Goal: Task Accomplishment & Management: Use online tool/utility

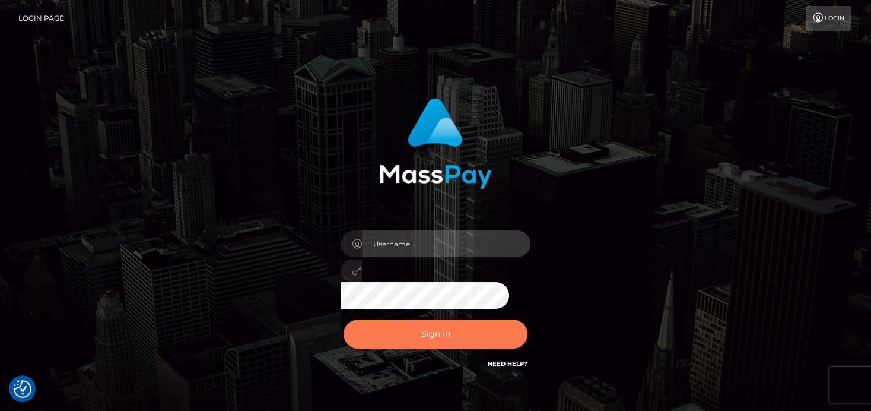
type input "[PERSON_NAME]"
click at [456, 331] on button "Sign in" at bounding box center [436, 333] width 184 height 29
type input "[PERSON_NAME]"
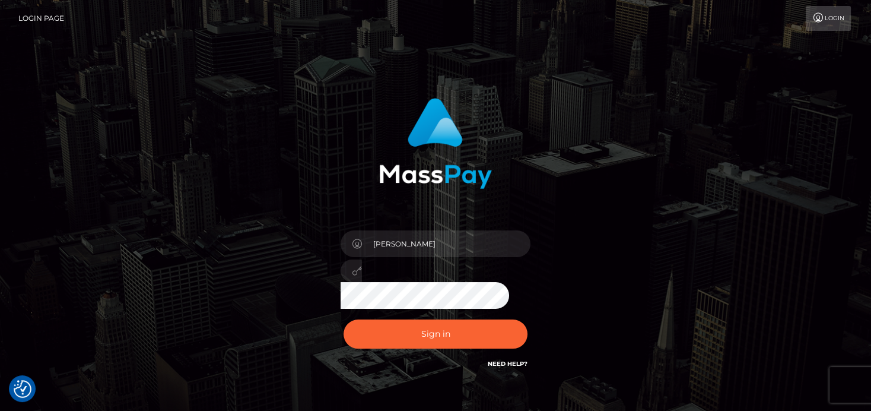
click at [456, 297] on div "[PERSON_NAME]" at bounding box center [436, 266] width 208 height 91
click at [437, 341] on button "Sign in" at bounding box center [436, 333] width 184 height 29
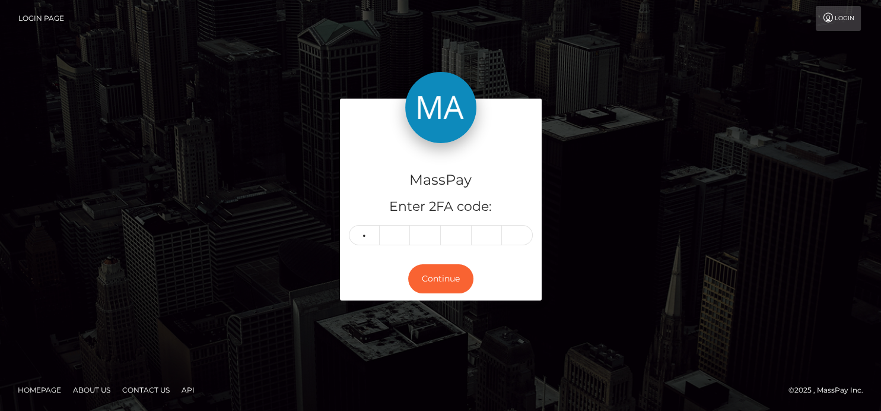
type input "2"
type input "0"
type input "6"
type input "7"
type input "9"
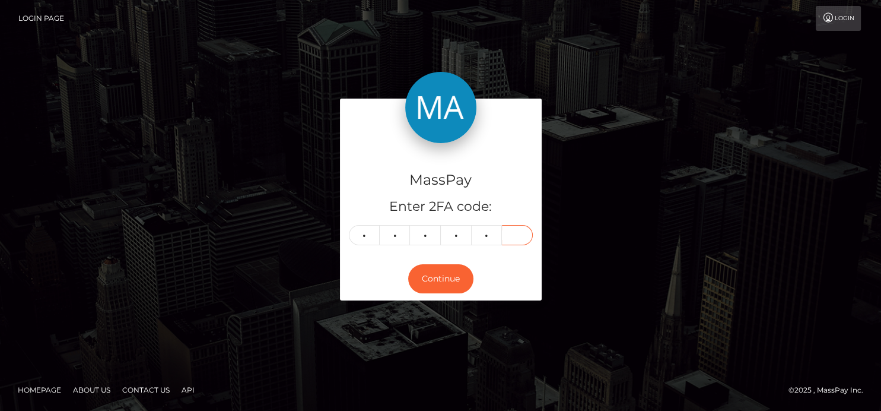
type input "9"
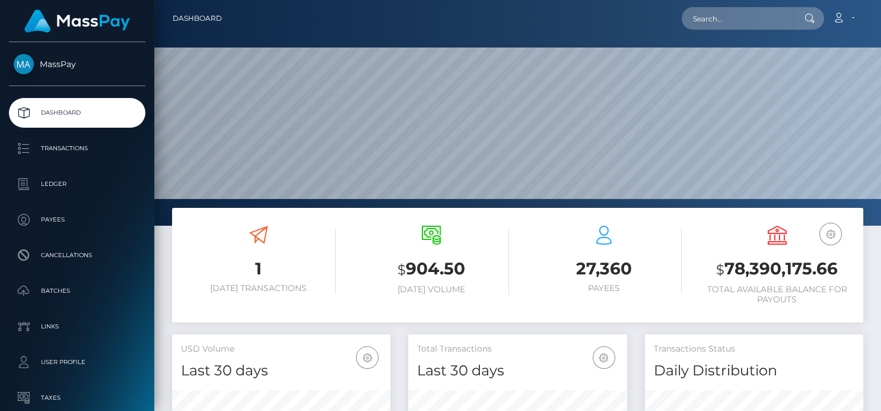
scroll to position [210, 218]
click at [698, 15] on input "text" at bounding box center [738, 18] width 112 height 23
paste input "thenaughtynoori@gmail.com"
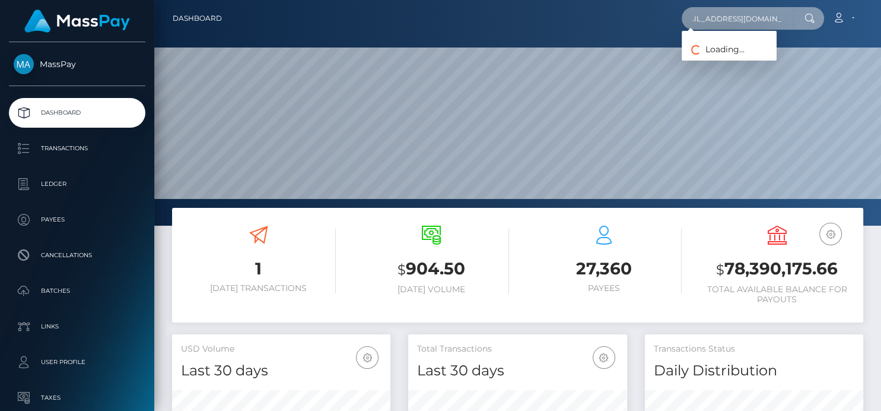
type input "thenaughtynoori@gmail.com"
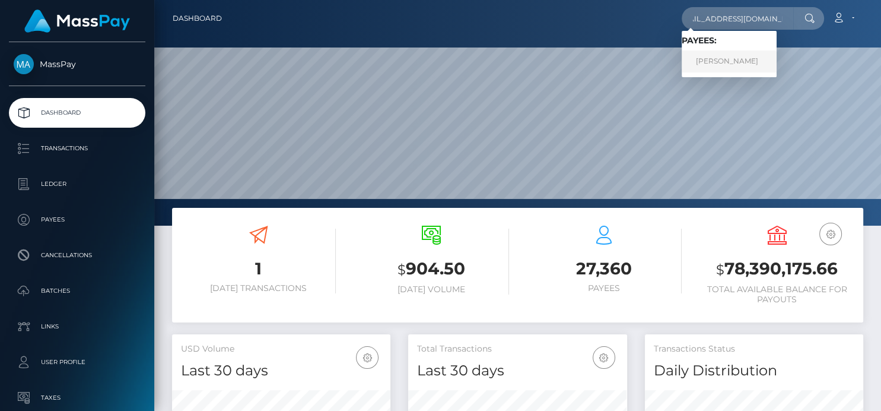
scroll to position [0, 0]
click at [703, 58] on link "Neelam Pokhrel" at bounding box center [729, 61] width 95 height 22
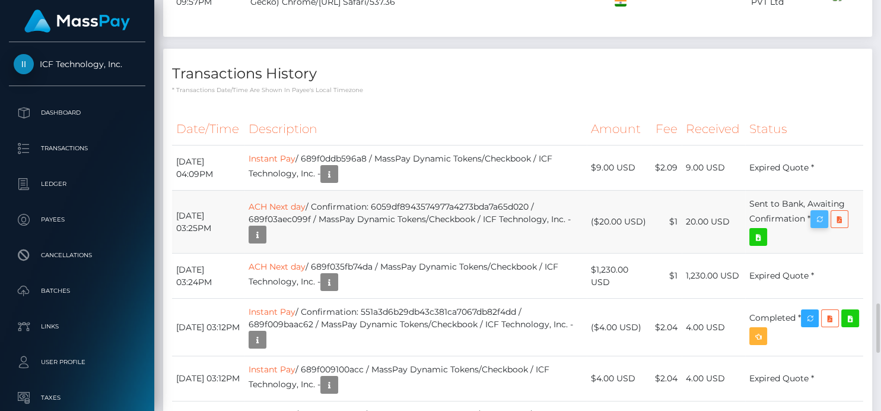
scroll to position [142, 218]
click at [820, 227] on icon "button" at bounding box center [819, 219] width 14 height 15
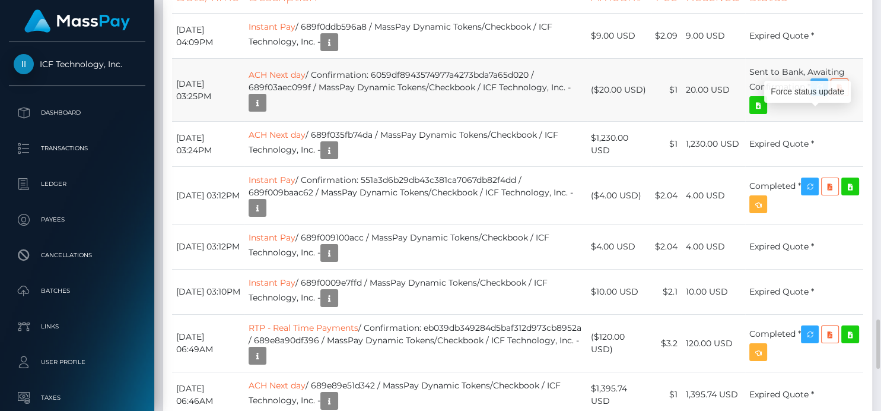
click at [826, 95] on icon "button" at bounding box center [819, 87] width 14 height 15
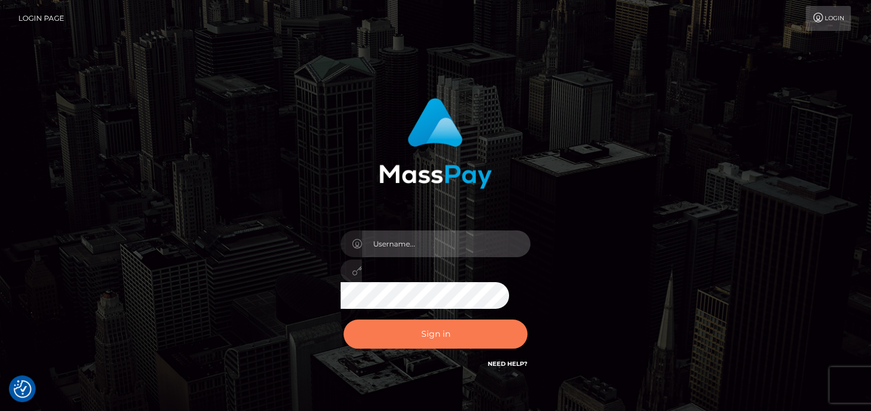
type input "[PERSON_NAME]"
click at [444, 329] on button "Sign in" at bounding box center [436, 333] width 184 height 29
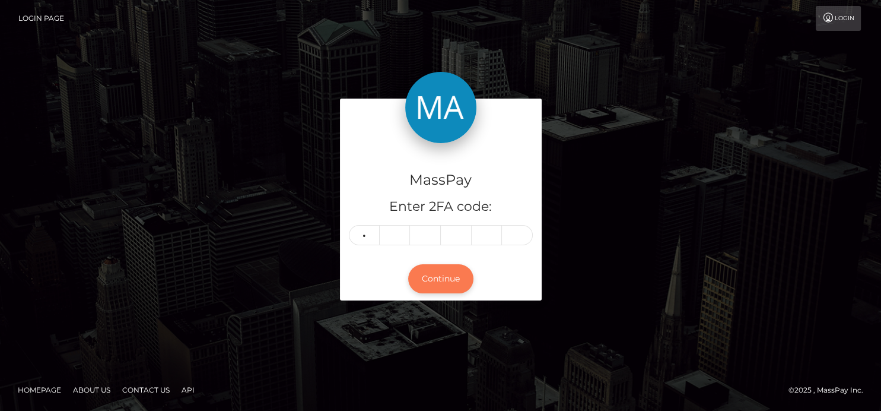
type input "6"
type input "3"
type input "7"
type input "1"
type input "4"
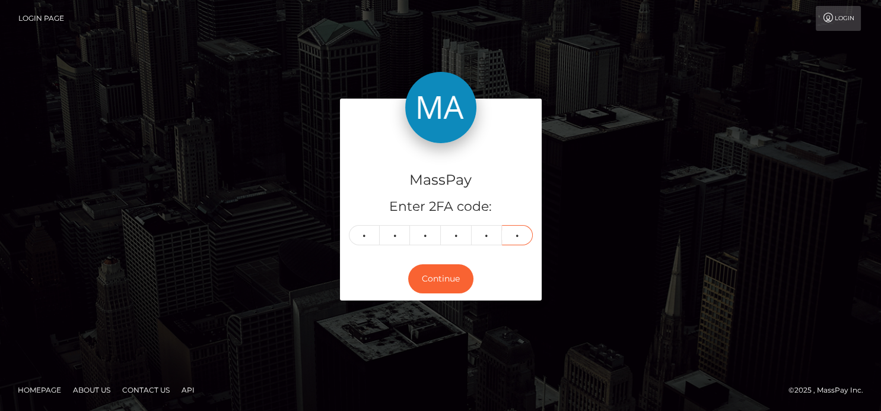
type input "0"
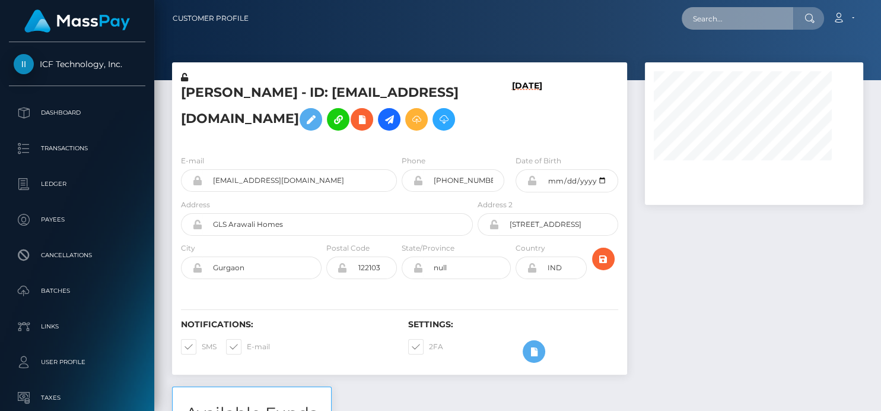
click at [742, 28] on input "text" at bounding box center [738, 18] width 112 height 23
paste input "indianablob@gmail.com"
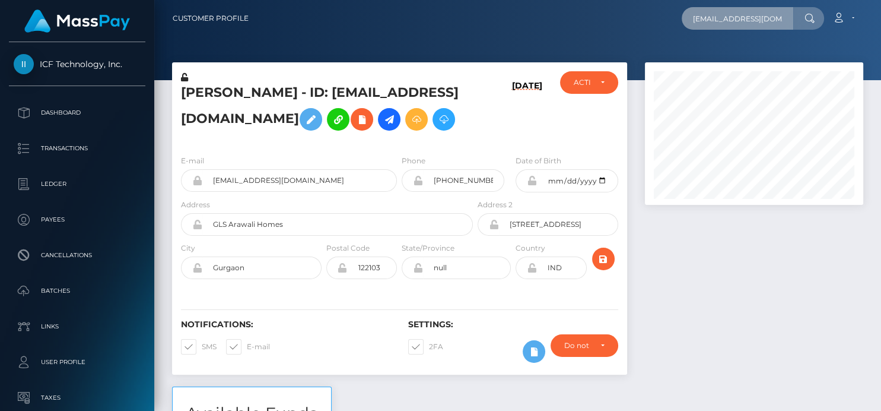
scroll to position [142, 218]
type input "indianablob@gmail.com"
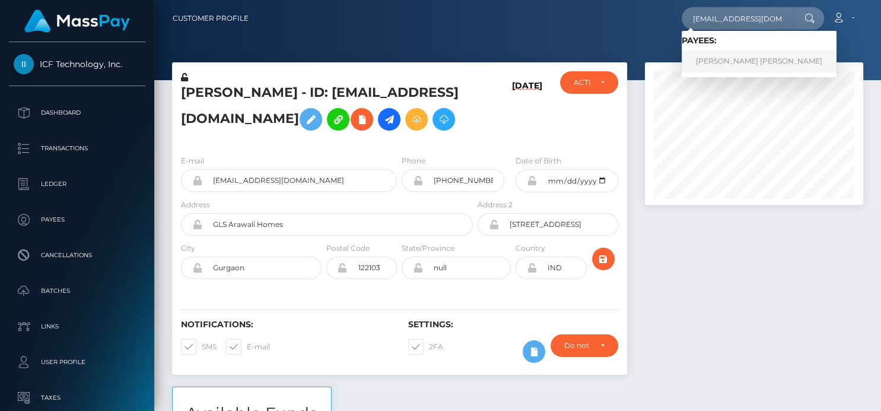
scroll to position [0, 0]
click at [741, 57] on link "JACOB ANDREW GOLDSTEIN" at bounding box center [759, 61] width 155 height 22
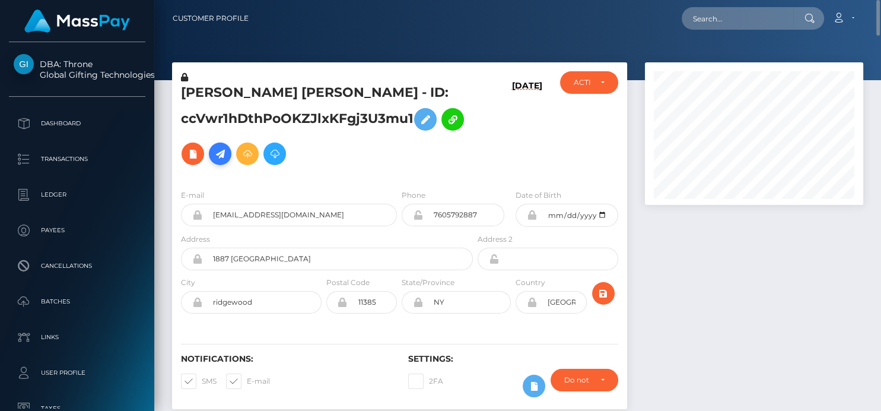
click at [227, 155] on icon at bounding box center [220, 154] width 14 height 15
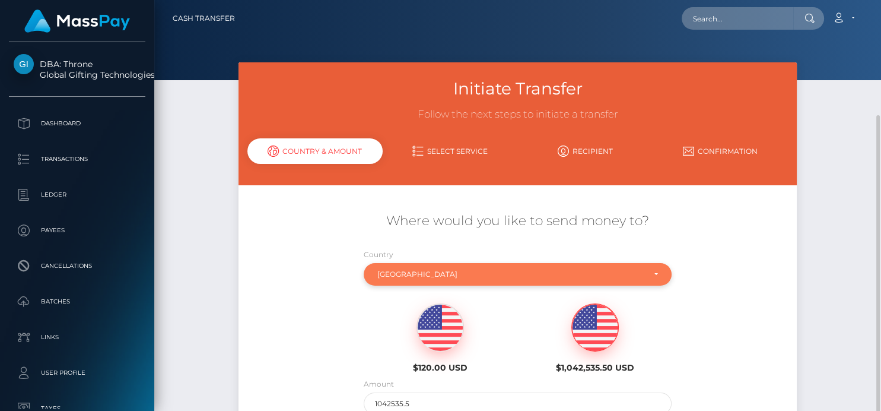
scroll to position [66, 0]
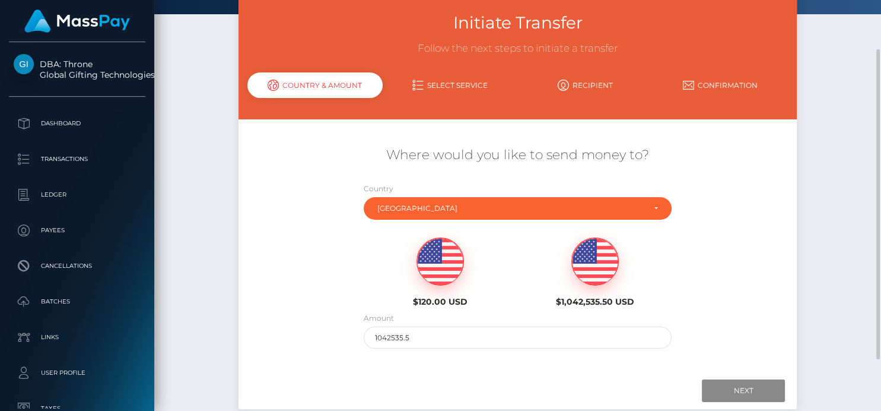
click at [439, 279] on img at bounding box center [440, 261] width 46 height 47
type input "120"
click at [720, 391] on input "Next" at bounding box center [743, 390] width 83 height 23
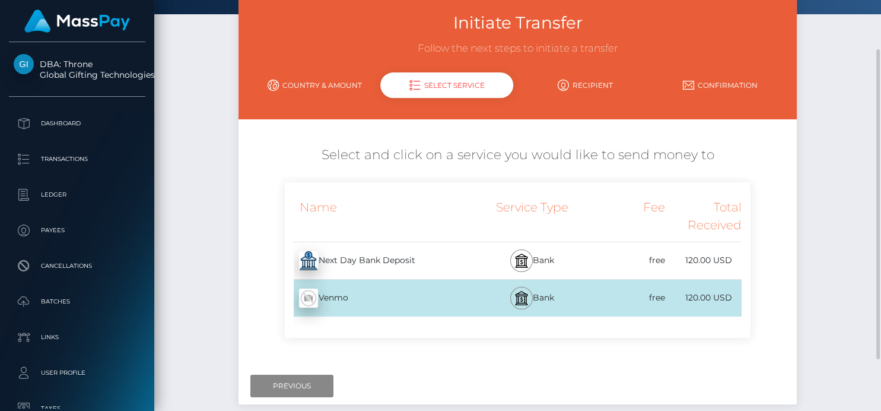
click at [436, 263] on div "Next Day Bank Deposit - USD" at bounding box center [380, 260] width 190 height 33
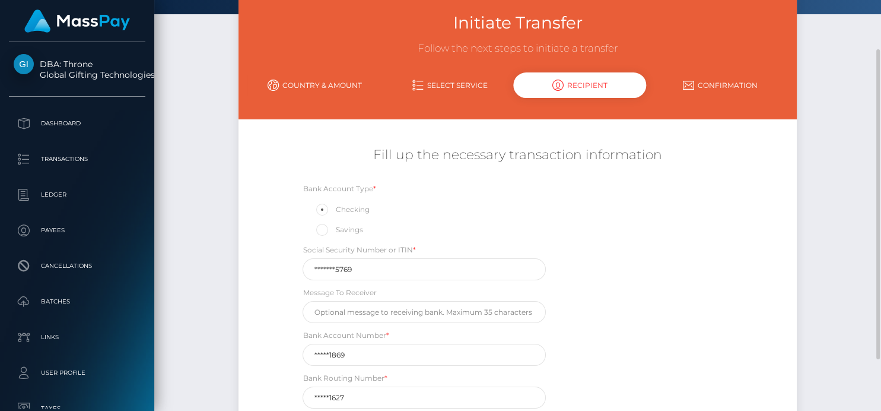
scroll to position [132, 0]
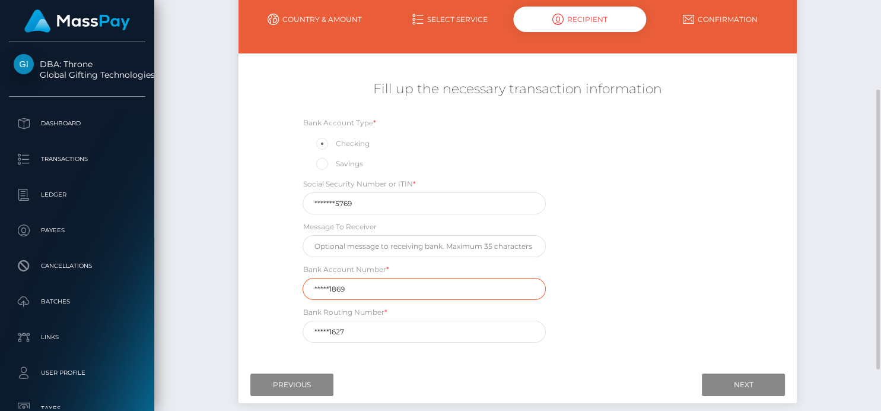
drag, startPoint x: 348, startPoint y: 289, endPoint x: 327, endPoint y: 292, distance: 21.0
click at [327, 292] on input "*****1869" at bounding box center [424, 289] width 243 height 22
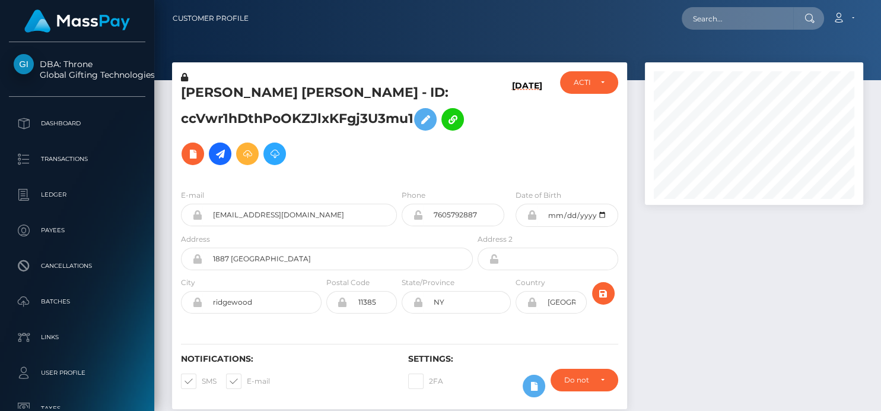
scroll to position [142, 218]
click at [227, 155] on icon at bounding box center [220, 154] width 14 height 15
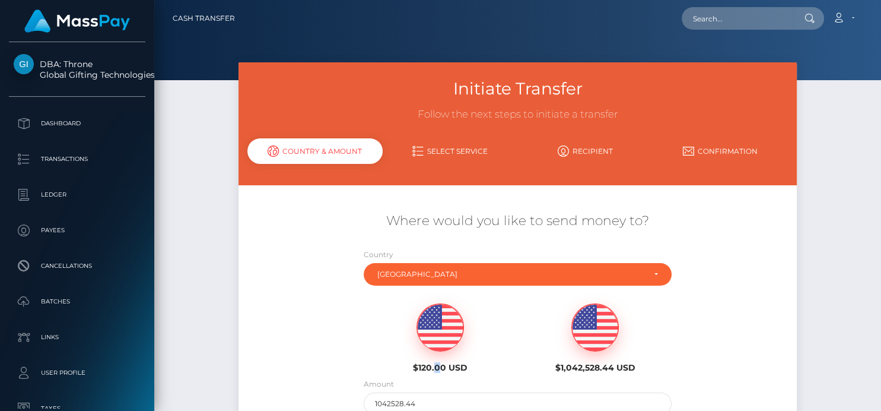
click at [437, 351] on div "$120.00 USD" at bounding box center [439, 337] width 137 height 69
type input "120"
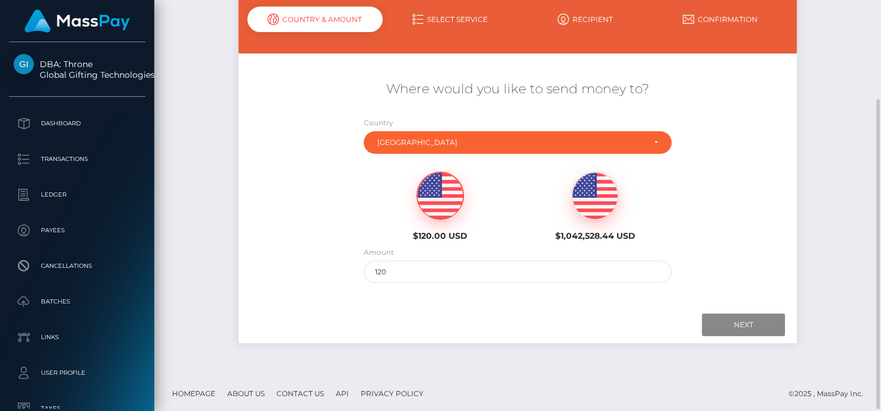
click at [459, 210] on div "$120.00 USD" at bounding box center [439, 205] width 137 height 69
click at [732, 327] on input "Next" at bounding box center [743, 324] width 83 height 23
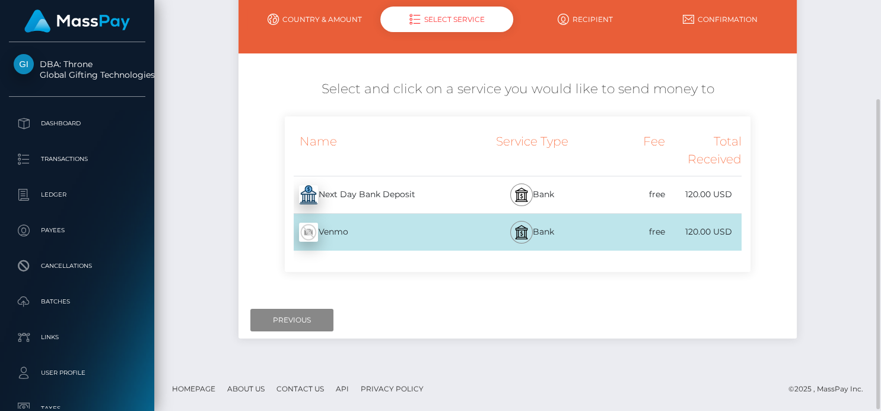
click at [453, 208] on div "Next Day Bank Deposit - USD" at bounding box center [380, 194] width 190 height 33
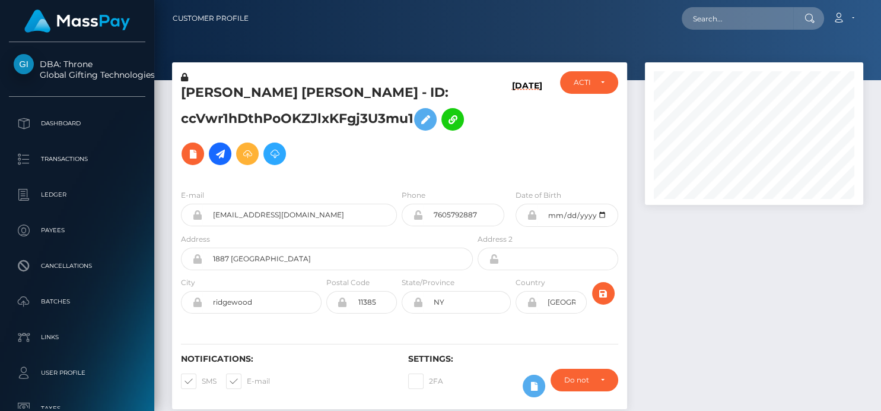
scroll to position [142, 218]
click at [703, 21] on input "text" at bounding box center [738, 18] width 112 height 23
paste input "[DOMAIN_NAME][EMAIL_ADDRESS][DOMAIN_NAME]"
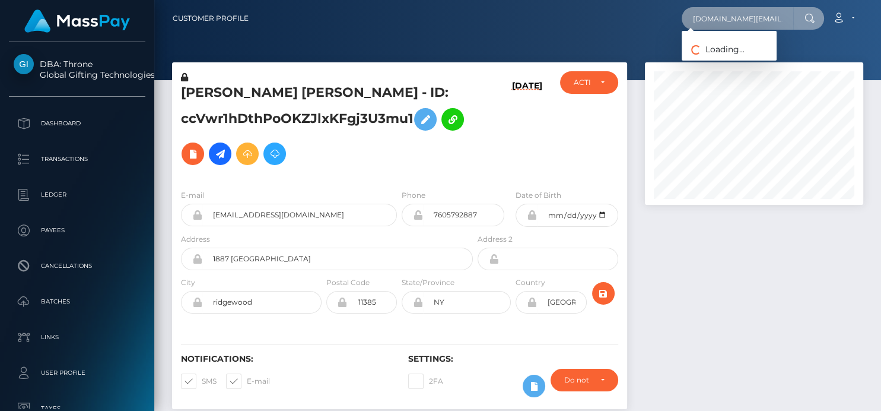
scroll to position [0, 22]
type input "[DOMAIN_NAME][EMAIL_ADDRESS][DOMAIN_NAME]"
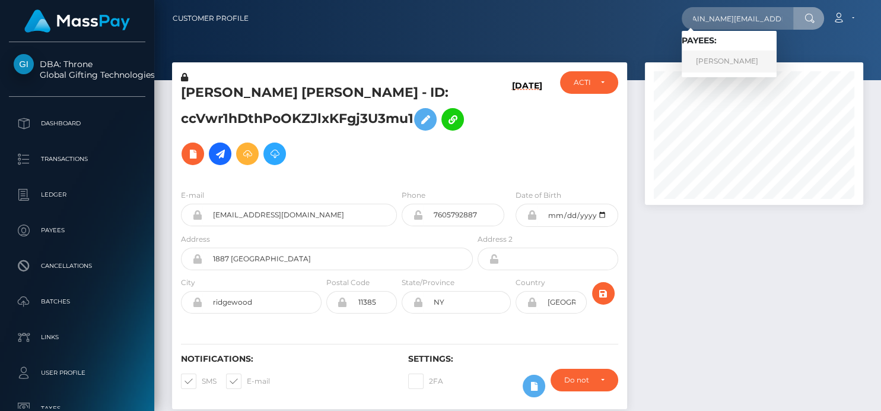
scroll to position [0, 0]
click at [716, 55] on link "[PERSON_NAME]" at bounding box center [729, 61] width 95 height 22
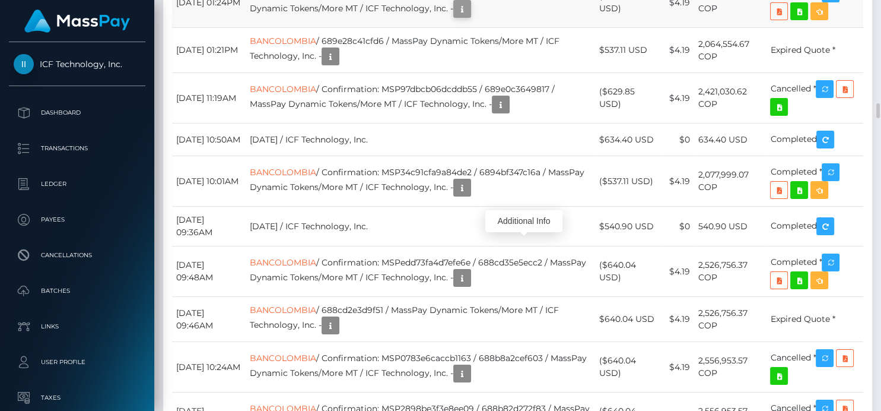
scroll to position [142, 218]
click at [469, 17] on icon "button" at bounding box center [462, 9] width 14 height 15
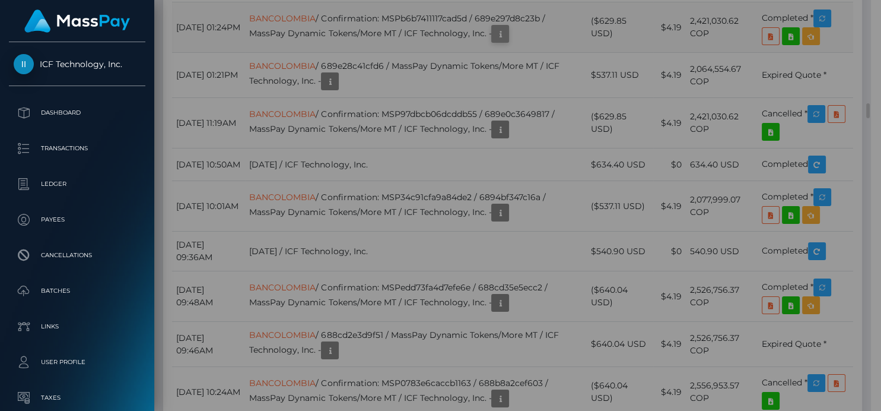
scroll to position [593256, 593183]
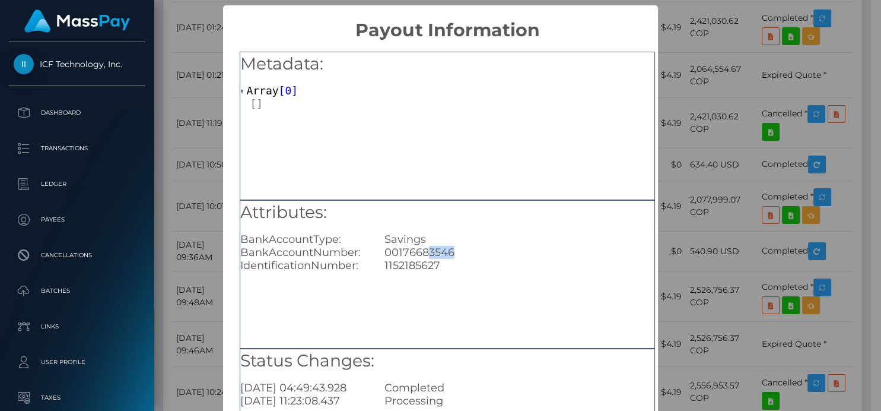
drag, startPoint x: 455, startPoint y: 253, endPoint x: 426, endPoint y: 255, distance: 28.5
click at [426, 255] on div "00176683546" at bounding box center [520, 252] width 288 height 13
copy div "3546"
click at [780, 167] on div "× Payout Information Metadata: Array [ 0 ] Attributes: BankAccountType: Savings…" at bounding box center [440, 205] width 881 height 411
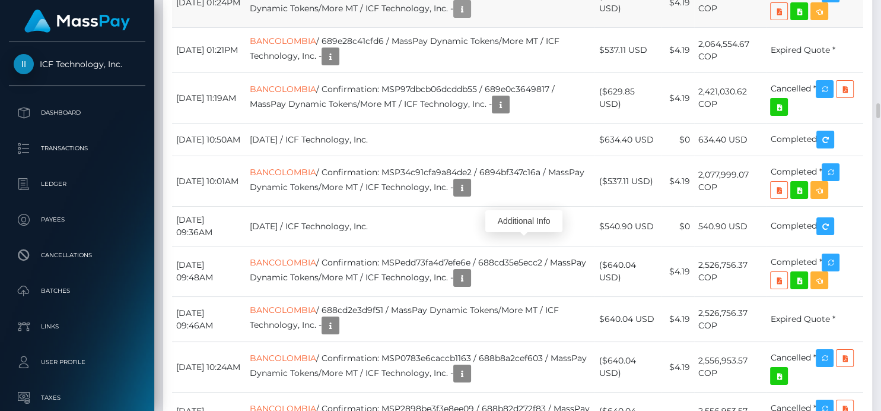
scroll to position [142, 218]
click at [799, 19] on icon at bounding box center [799, 11] width 14 height 15
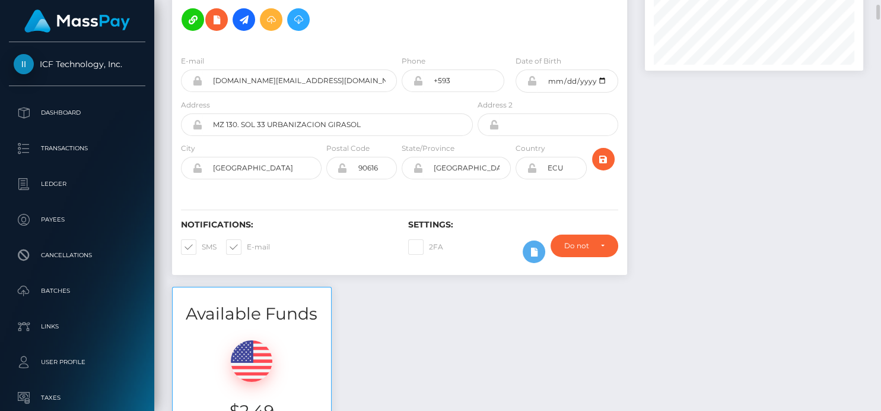
scroll to position [0, 0]
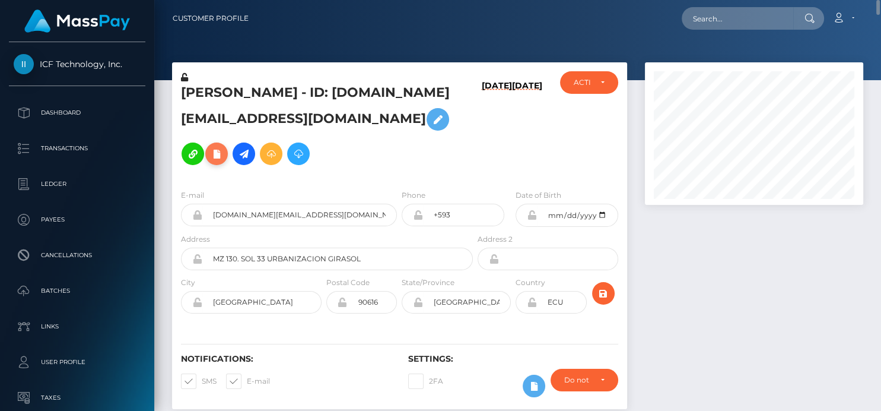
click at [209, 155] on icon at bounding box center [216, 154] width 14 height 15
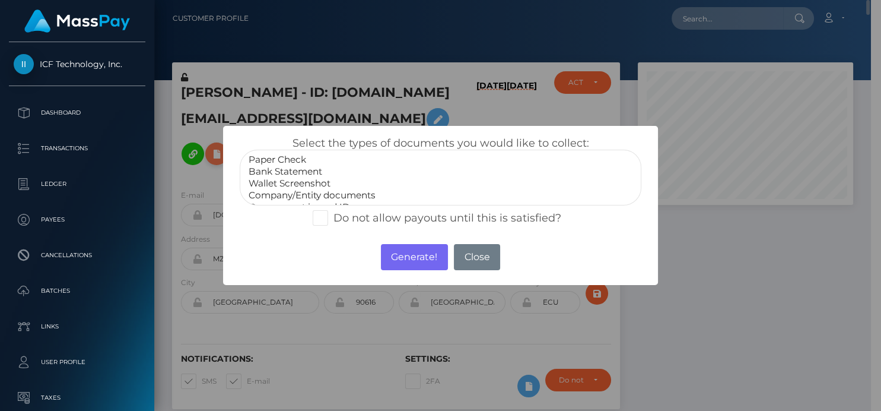
scroll to position [593256, 593183]
select select "Bank Statement"
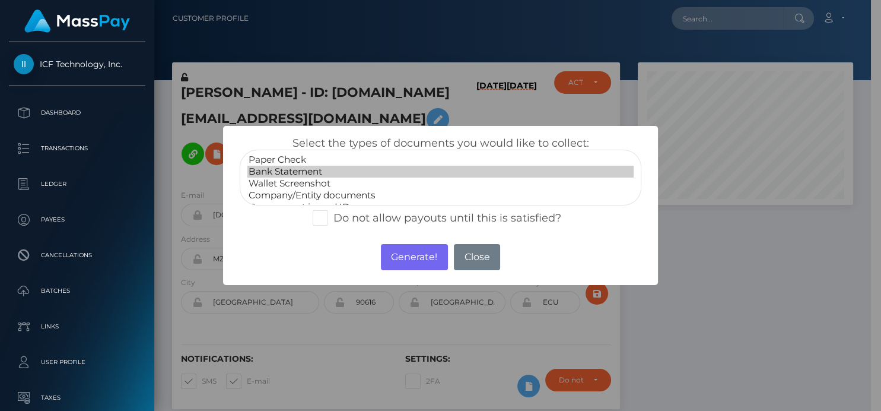
click at [294, 171] on option "Bank Statement" at bounding box center [440, 172] width 386 height 12
click at [420, 258] on button "Generate!" at bounding box center [414, 257] width 67 height 26
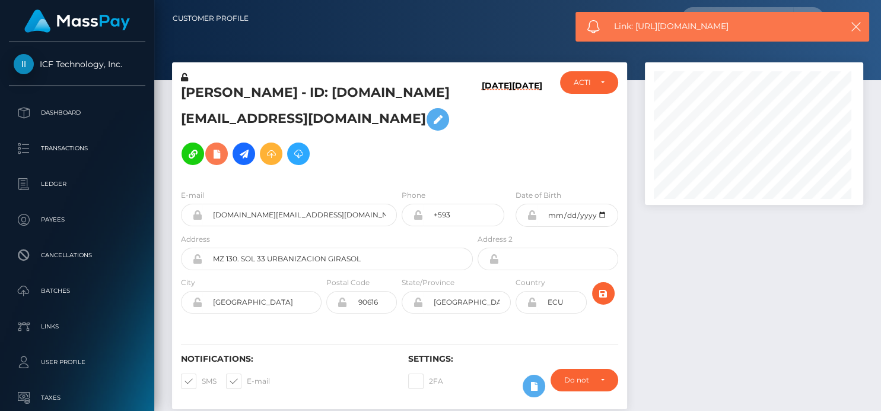
scroll to position [142, 218]
drag, startPoint x: 723, startPoint y: 28, endPoint x: 636, endPoint y: 28, distance: 87.2
click at [636, 28] on span "Link: https://l.maspay.io/EgMXx" at bounding box center [722, 26] width 217 height 12
copy span "https://l.maspay.io/EgMXx"
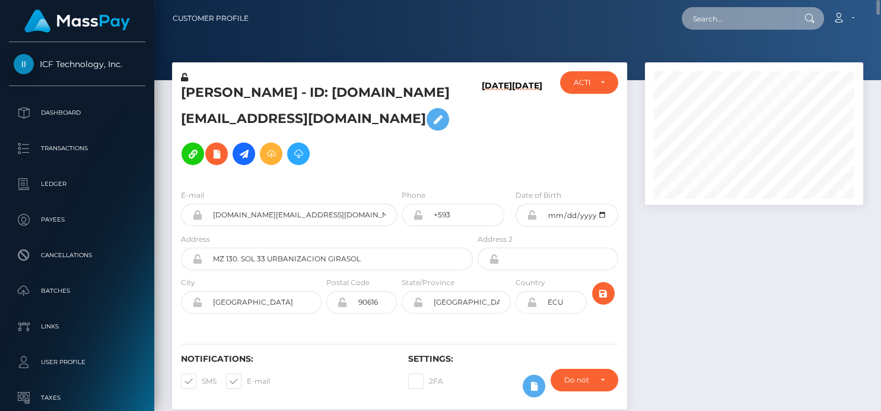
click at [700, 23] on input "text" at bounding box center [738, 18] width 112 height 23
type input "v"
paste input "darkcottontail15614@gmail.com"
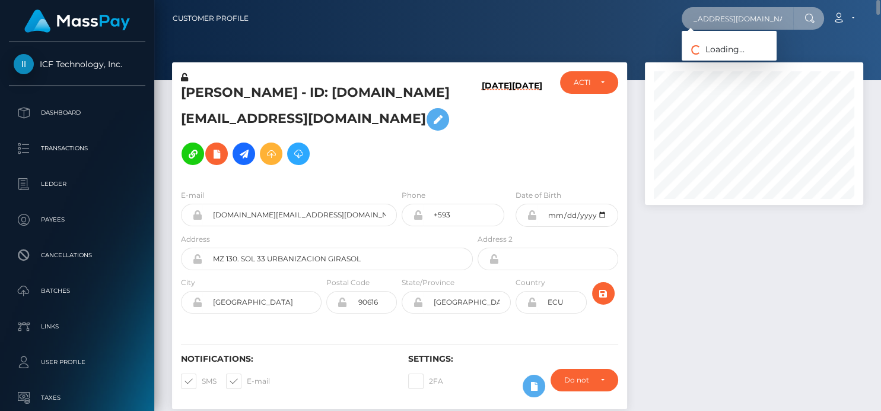
type input "darkcottontail15614@gmail.com"
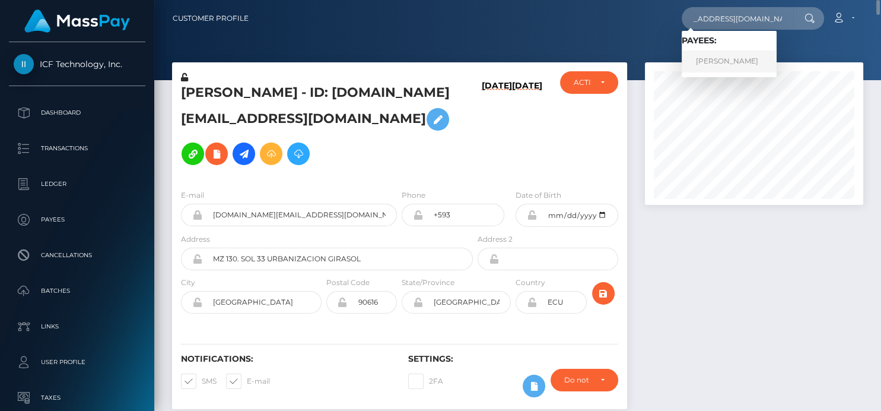
scroll to position [0, 0]
click at [703, 62] on link "Frederic Guigon" at bounding box center [729, 61] width 95 height 22
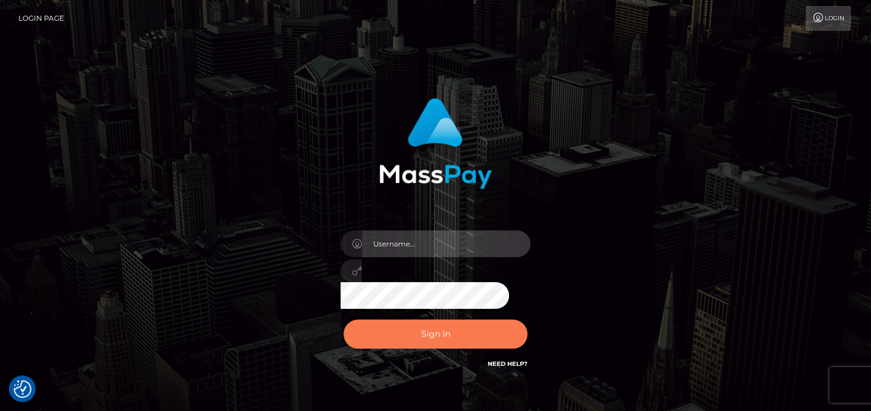
type input "[PERSON_NAME]"
click at [460, 336] on button "Sign in" at bounding box center [436, 333] width 184 height 29
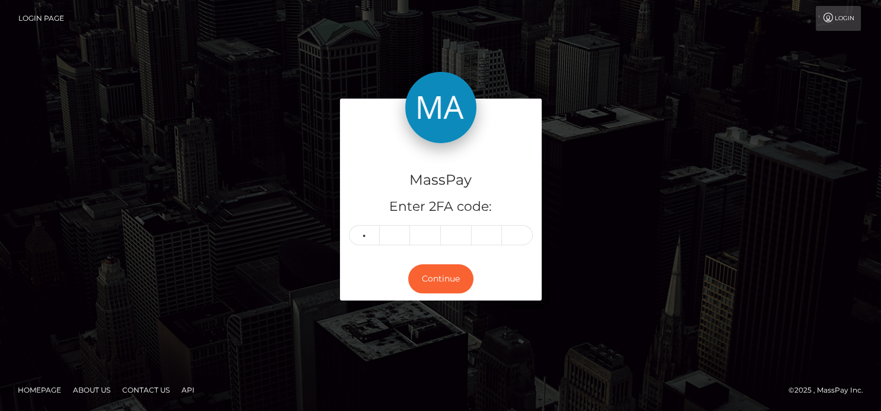
type input "5"
type input "8"
type input "2"
type input "7"
type input "5"
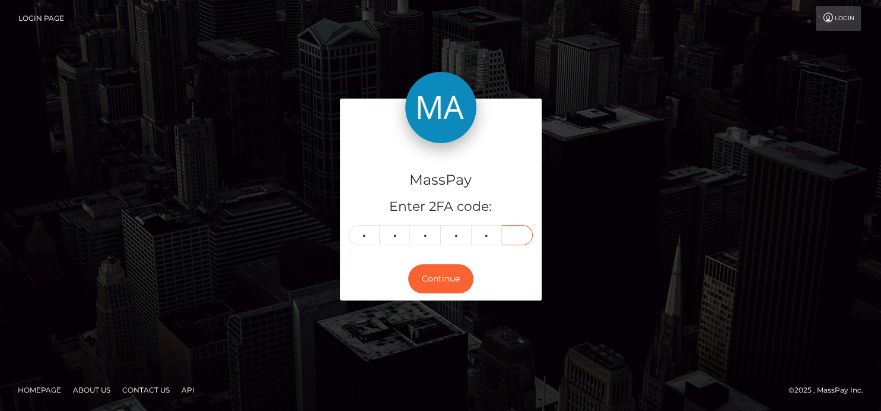
type input "5"
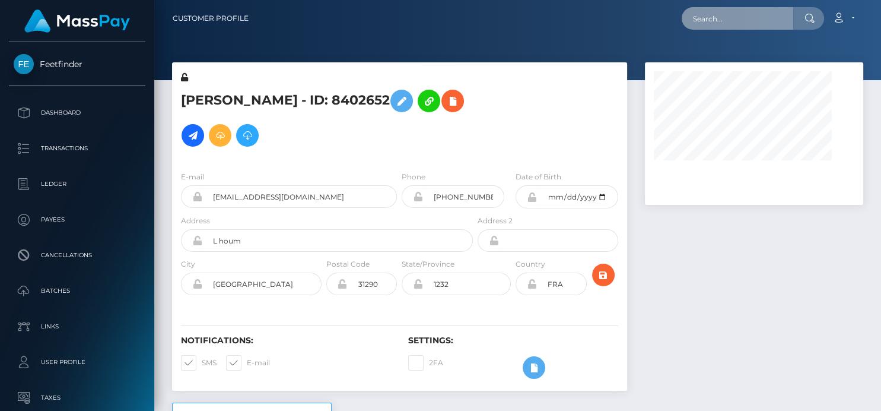
click at [698, 24] on input "text" at bounding box center [738, 18] width 112 height 23
paste input "453972162420682752"
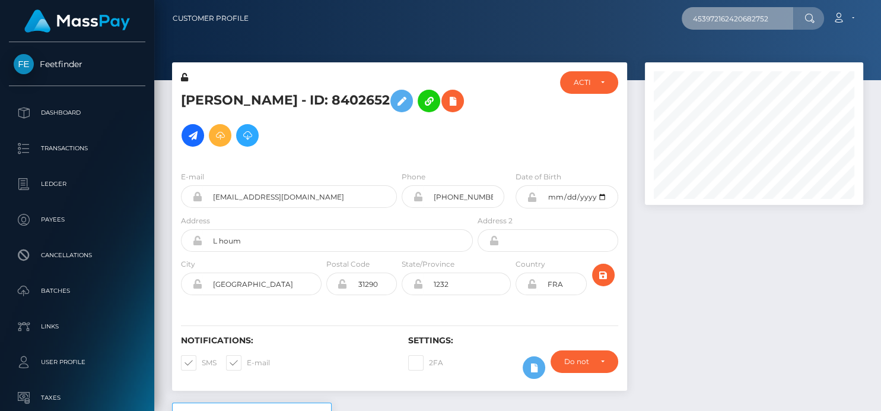
type input "453972162420682752"
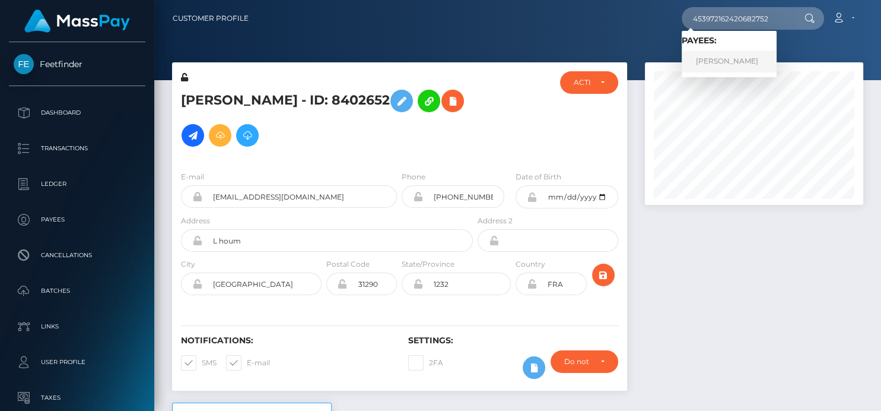
click at [731, 53] on link "POLINA MIKHINA" at bounding box center [729, 61] width 95 height 22
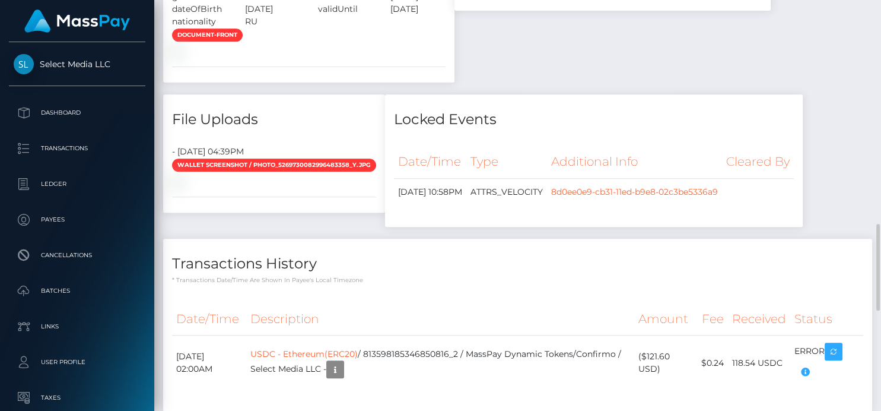
scroll to position [858, 0]
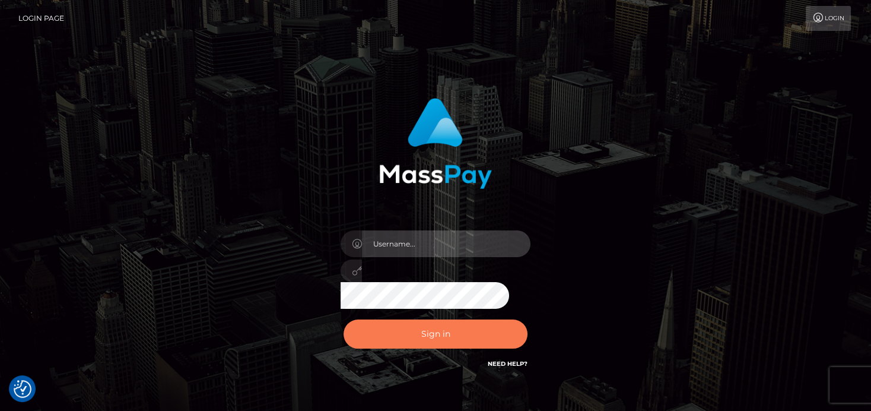
type input "[PERSON_NAME]"
drag, startPoint x: 414, startPoint y: 329, endPoint x: 396, endPoint y: 287, distance: 45.4
click at [416, 329] on button "Sign in" at bounding box center [436, 333] width 184 height 29
type input "[PERSON_NAME]"
click at [421, 342] on button "Sign in" at bounding box center [436, 333] width 184 height 29
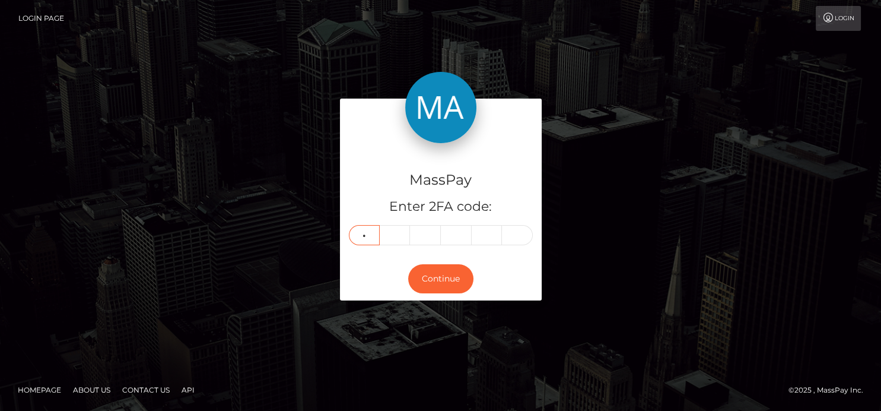
type input "0"
type input "1"
type input "0"
type input "4"
type input "9"
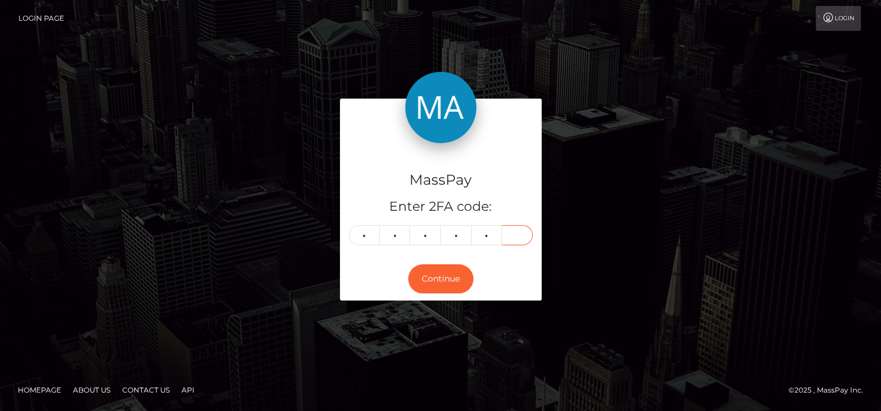
type input "7"
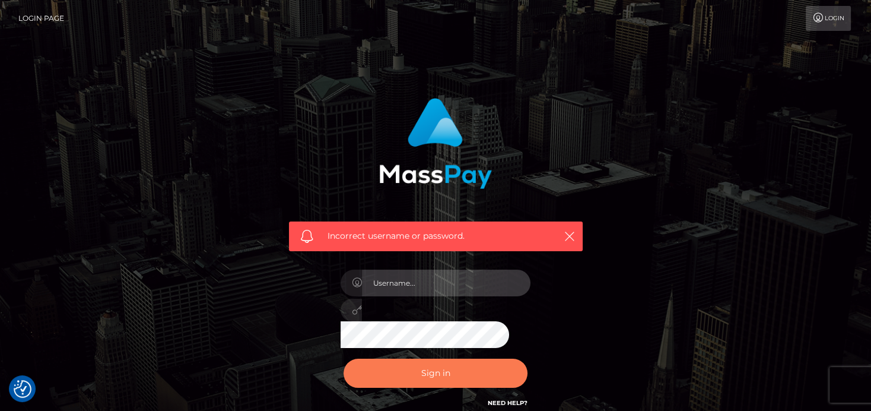
type input "[PERSON_NAME]"
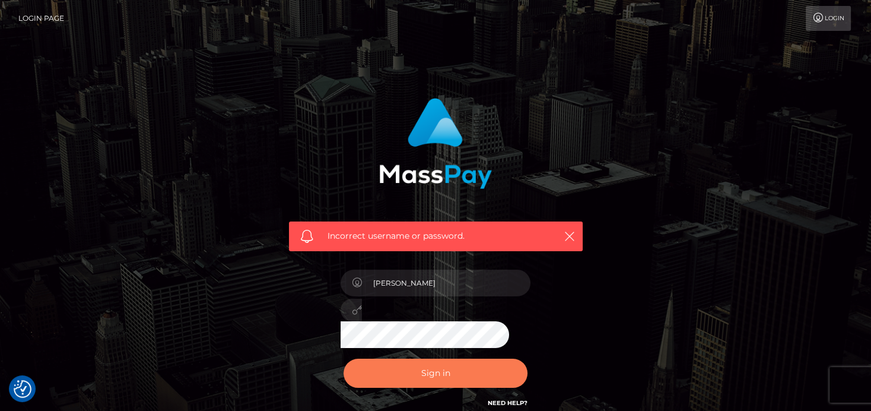
click at [414, 374] on button "Sign in" at bounding box center [436, 372] width 184 height 29
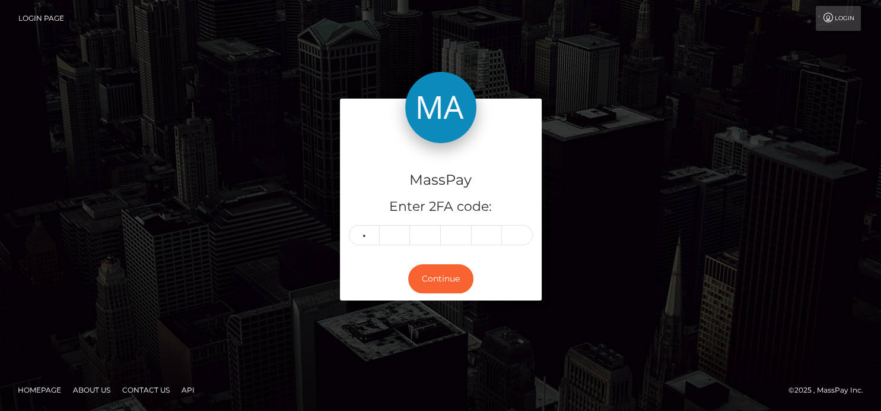
type input "3"
type input "0"
type input "6"
type input "9"
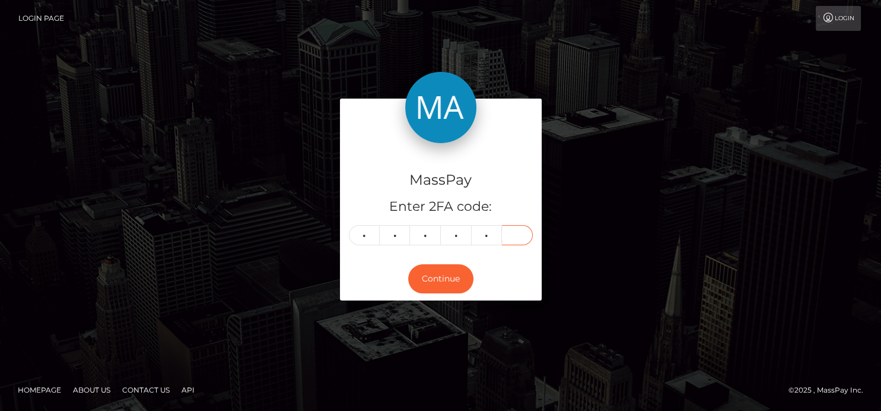
type input "0"
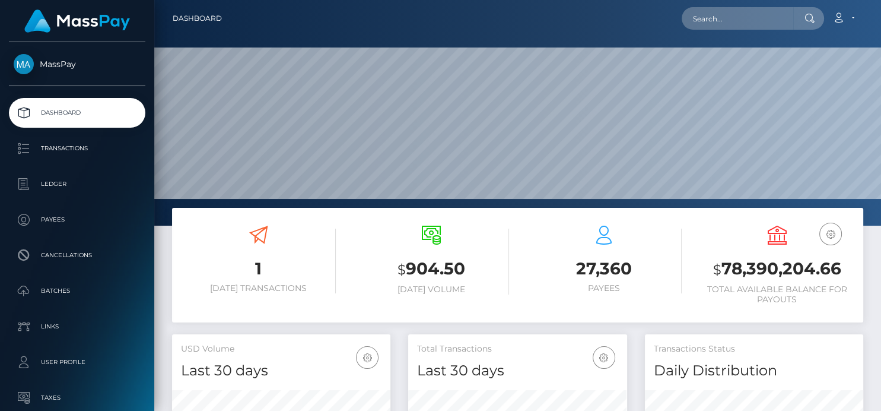
scroll to position [210, 218]
click at [732, 24] on input "text" at bounding box center [738, 18] width 112 height 23
paste input "808829190907371522"
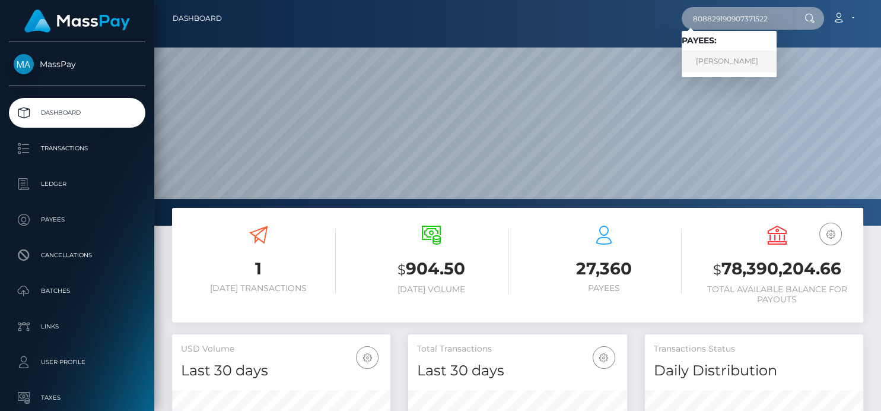
type input "808829190907371522"
click at [748, 65] on link "Hanna Kleimina" at bounding box center [729, 61] width 95 height 22
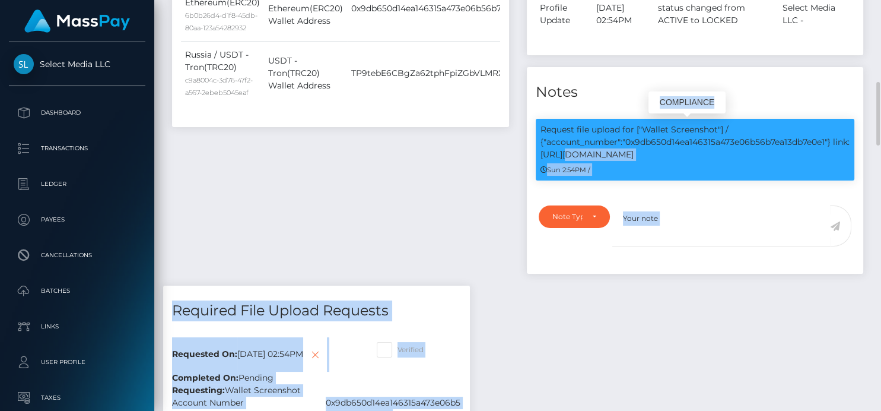
scroll to position [142, 218]
drag, startPoint x: 625, startPoint y: 109, endPoint x: 824, endPoint y: 108, distance: 198.2
click at [824, 123] on p "Request file upload for ["Wallet Screenshot"] / {"account_number":"0x9db650d14e…" at bounding box center [696, 141] width 310 height 37
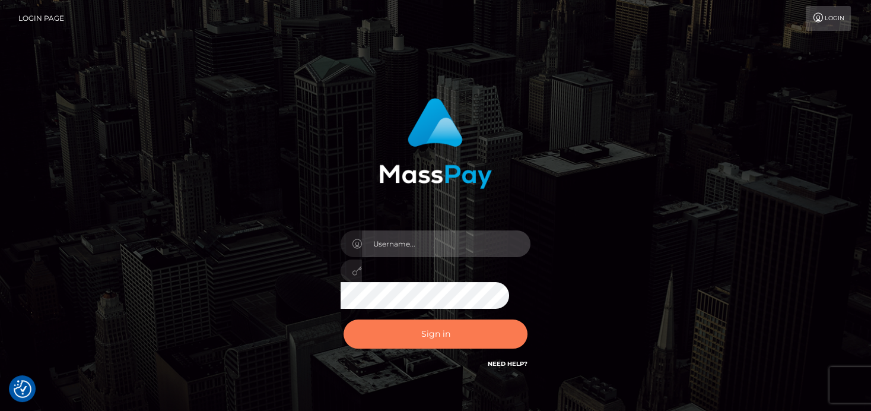
type input "[PERSON_NAME]"
click at [446, 337] on button "Sign in" at bounding box center [436, 333] width 184 height 29
type input "[PERSON_NAME]"
click at [475, 335] on button "Sign in" at bounding box center [436, 333] width 184 height 29
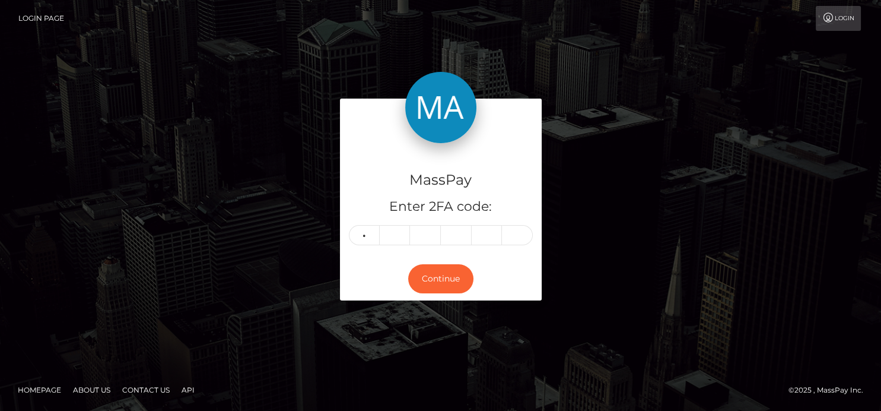
type input "3"
type input "1"
type input "8"
type input "2"
type input "6"
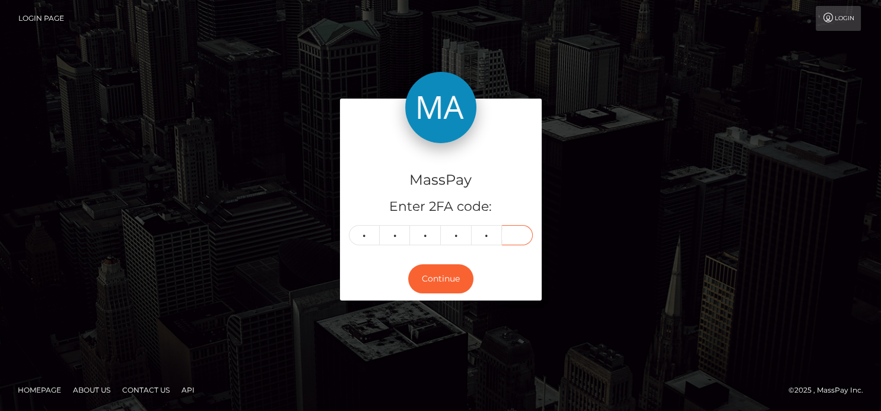
type input "1"
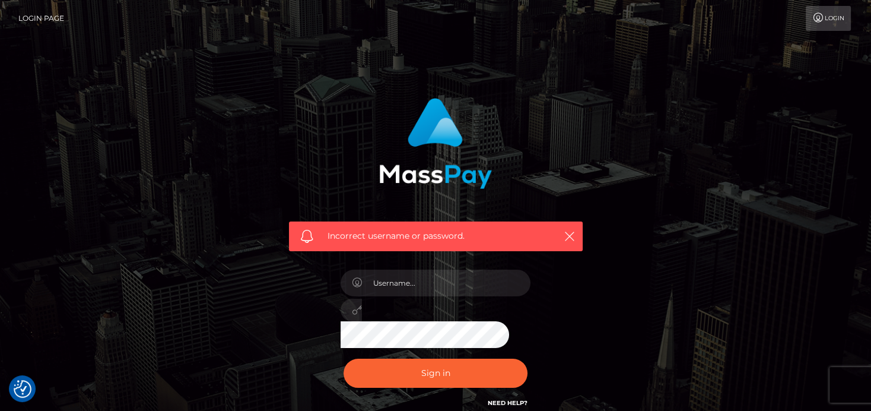
checkbox input "true"
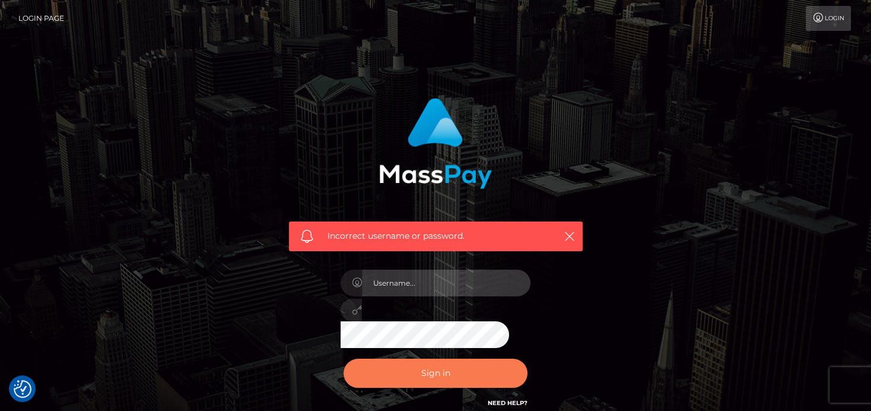
type input "[PERSON_NAME]"
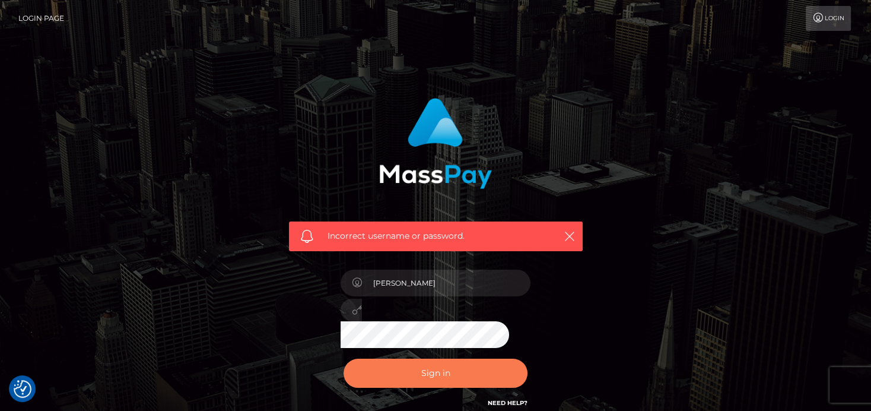
click at [377, 376] on button "Sign in" at bounding box center [436, 372] width 184 height 29
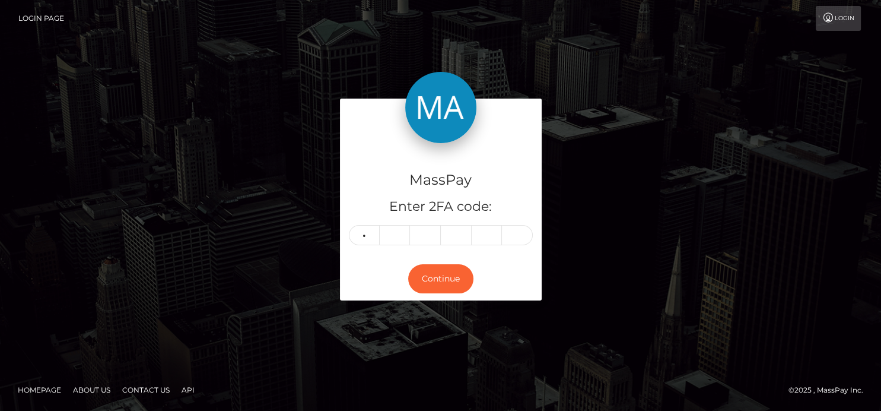
type input "7"
type input "8"
type input "7"
type input "5"
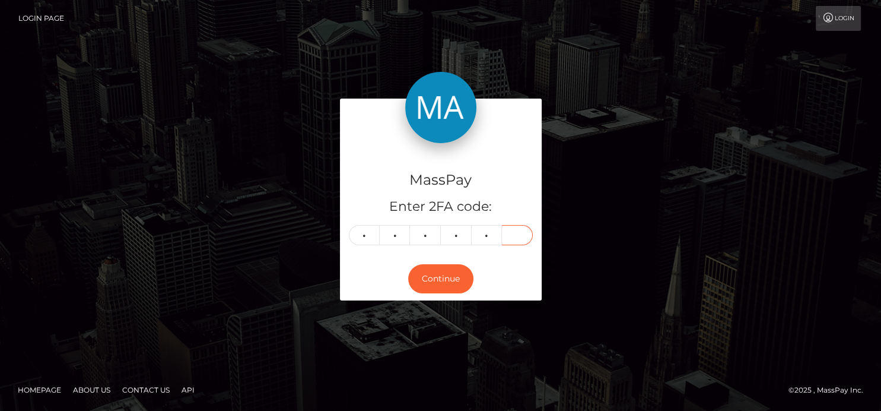
type input "3"
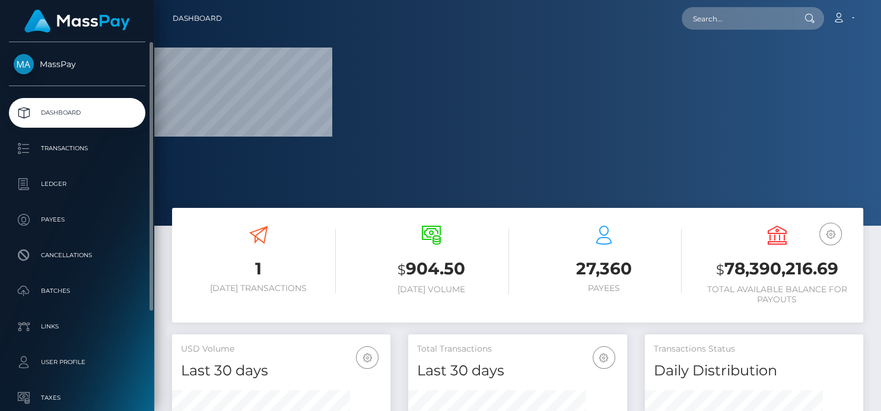
scroll to position [210, 218]
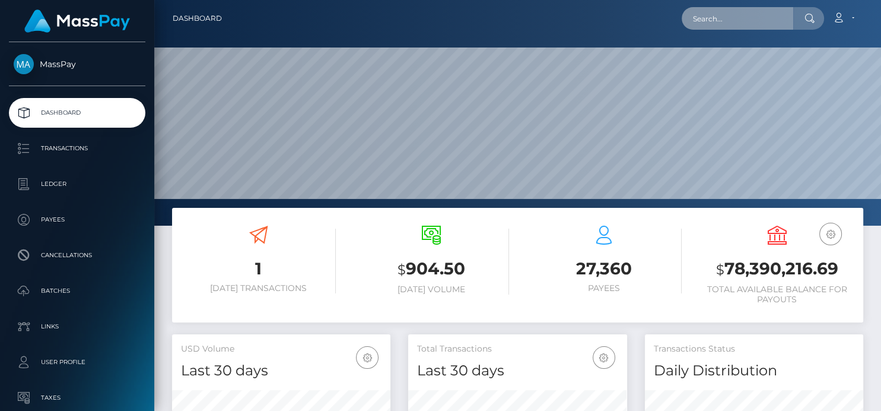
click at [725, 20] on input "text" at bounding box center [738, 18] width 112 height 23
paste input "christabelakhamete@gmail.com"
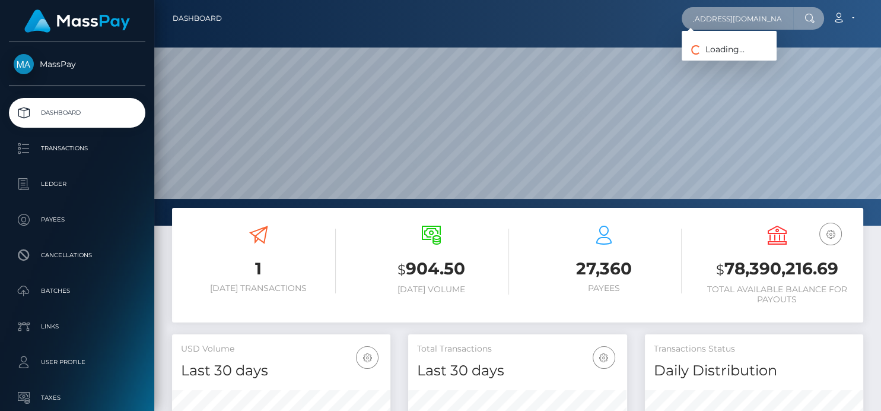
type input "christabelakhamete@gmail.com"
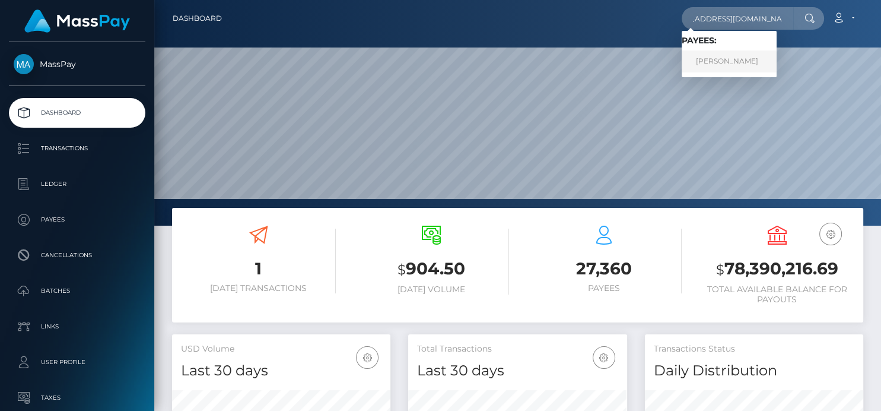
scroll to position [0, 0]
click at [723, 61] on link "Abigael Tsieri" at bounding box center [729, 61] width 95 height 22
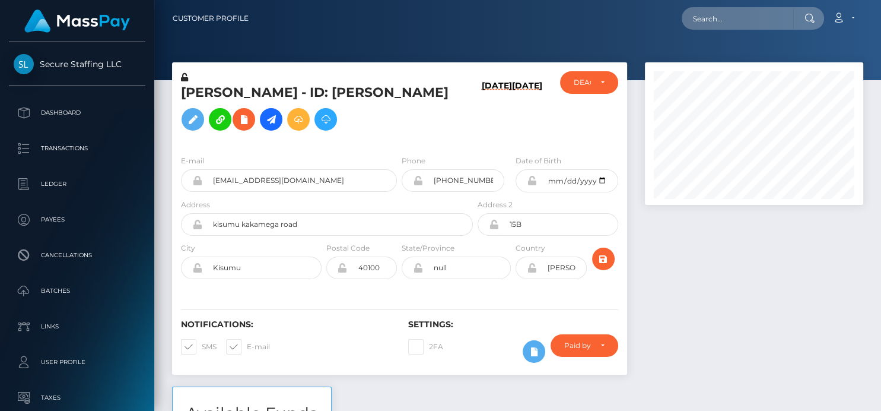
scroll to position [142, 218]
click at [237, 127] on icon at bounding box center [244, 119] width 14 height 15
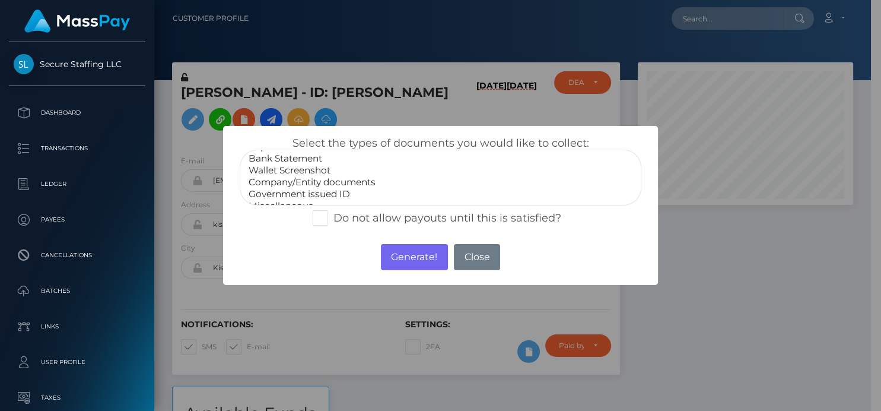
scroll to position [23, 0]
select select "Wallet Screenshot"
click at [325, 159] on option "Wallet Screenshot" at bounding box center [440, 161] width 386 height 12
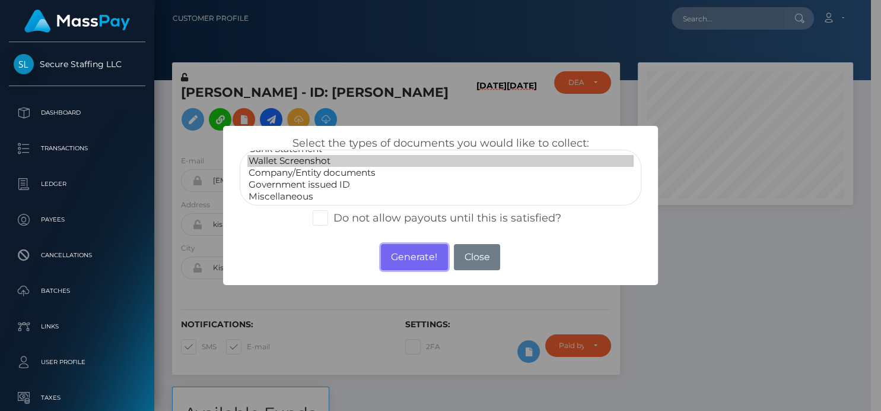
drag, startPoint x: 399, startPoint y: 256, endPoint x: 624, endPoint y: 91, distance: 279.3
click at [399, 256] on button "Generate!" at bounding box center [414, 257] width 67 height 26
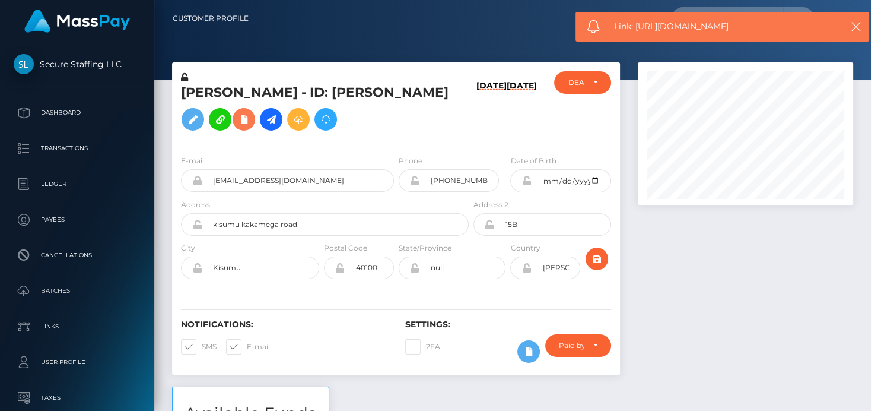
scroll to position [142, 218]
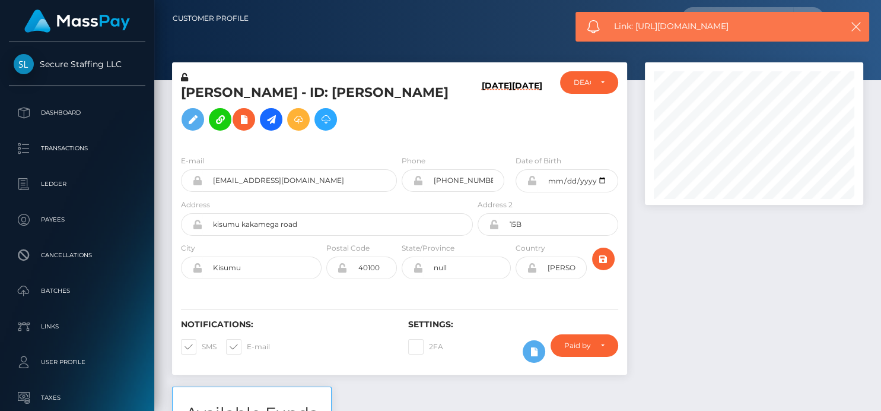
drag, startPoint x: 752, startPoint y: 26, endPoint x: 636, endPoint y: 29, distance: 116.3
click at [636, 29] on span "Link: https://l.maspay.io/9gMVx" at bounding box center [722, 26] width 217 height 12
copy span "https://l.maspay.io/9gMVx"
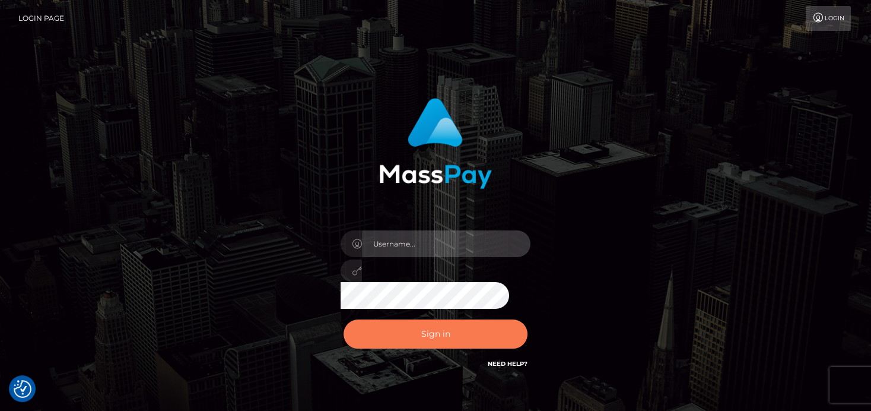
type input "[PERSON_NAME]"
click at [418, 333] on button "Sign in" at bounding box center [436, 333] width 184 height 29
type input "[PERSON_NAME]"
click at [426, 329] on button "Sign in" at bounding box center [436, 333] width 184 height 29
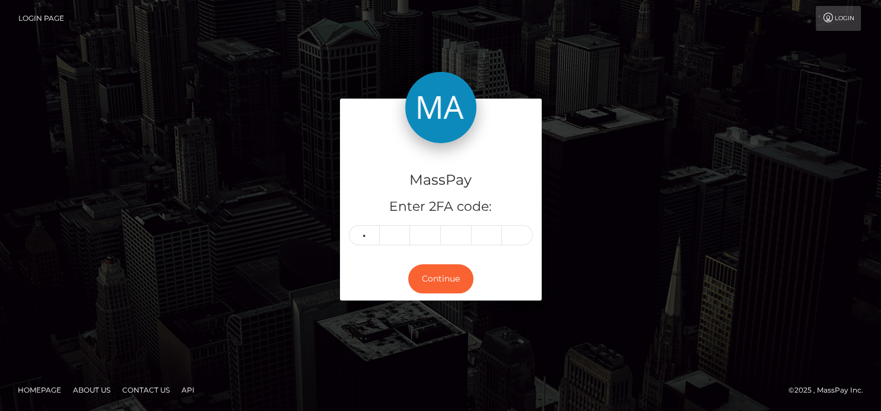
type input "3"
type input "4"
type input "8"
type input "4"
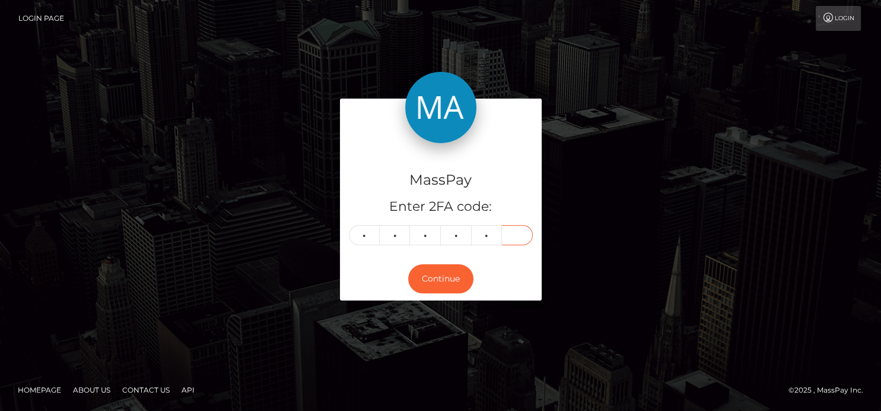
type input "2"
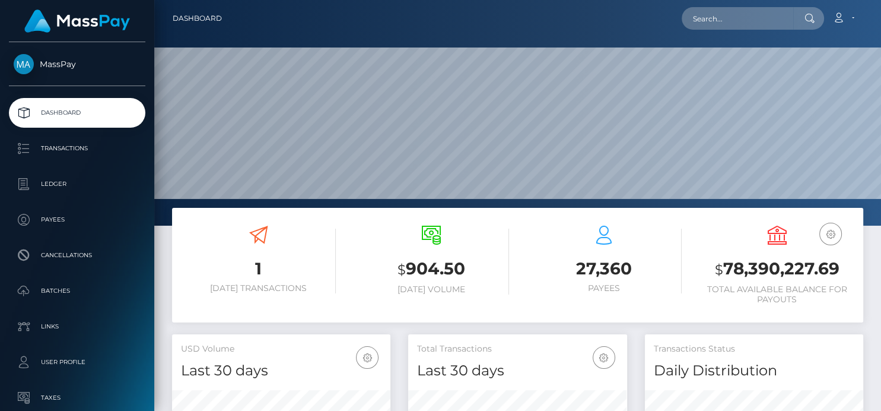
scroll to position [210, 218]
click at [729, 28] on input "text" at bounding box center [738, 18] width 112 height 23
paste input "doc.wiedenmann@gmail.com"
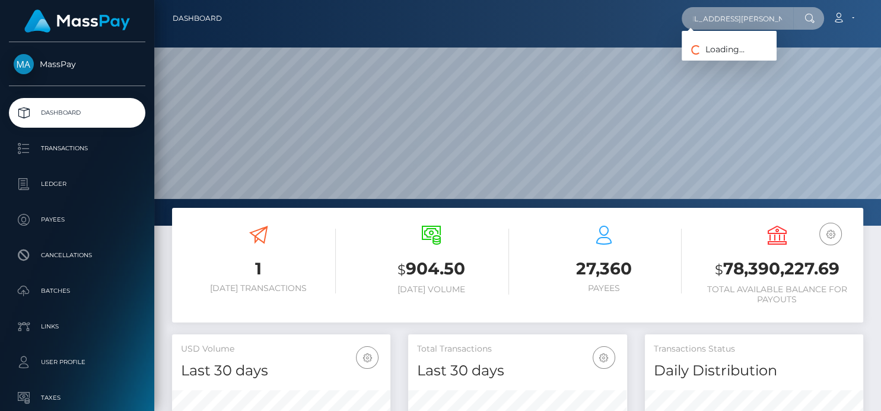
type input "doc.wiedenmann@gmail.com"
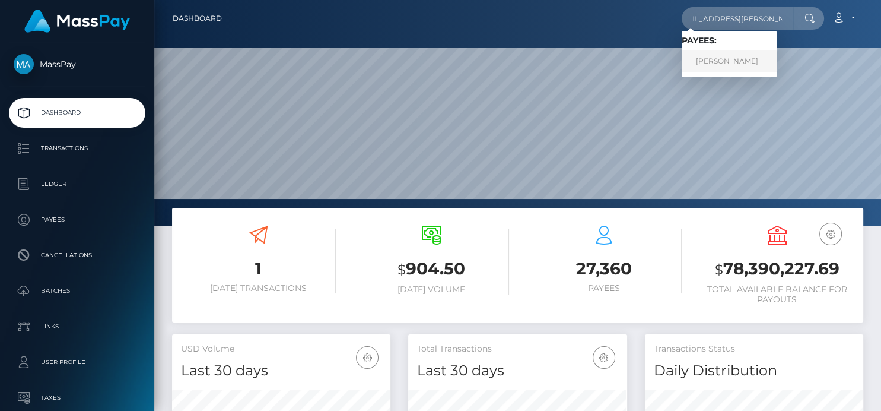
scroll to position [0, 0]
click at [747, 56] on link "Georg Wiedenmann" at bounding box center [729, 61] width 95 height 22
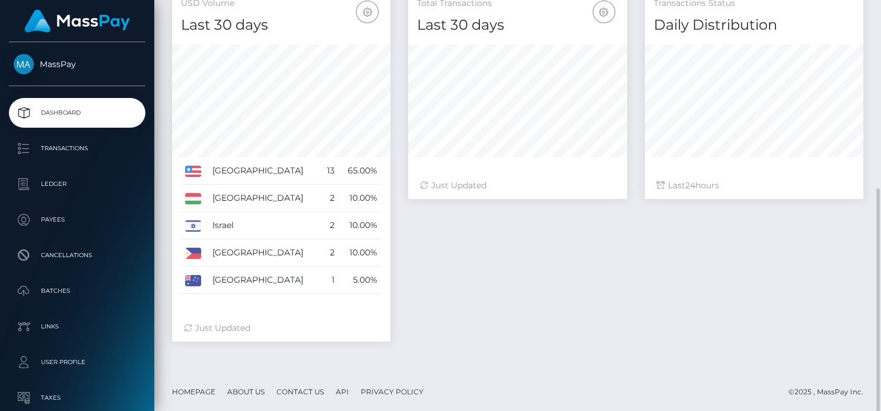
scroll to position [345, 0]
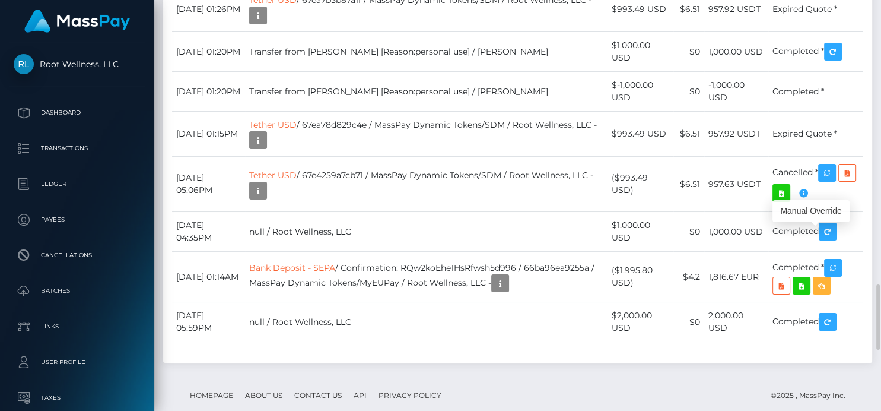
scroll to position [142, 218]
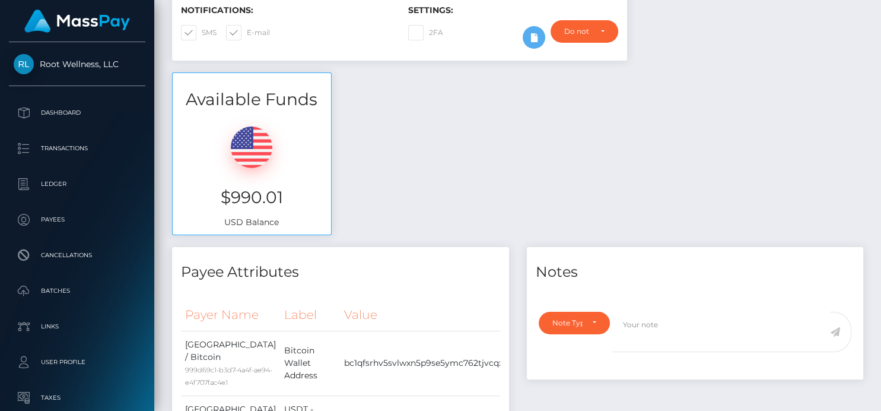
scroll to position [0, 0]
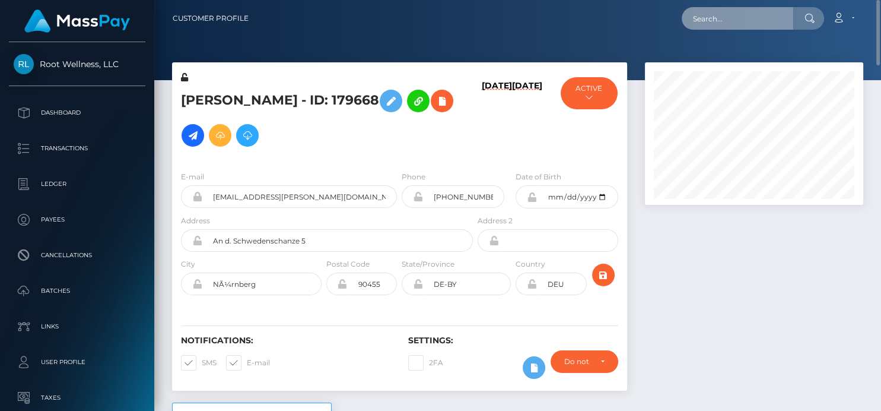
click at [700, 24] on input "text" at bounding box center [738, 18] width 112 height 23
paste input "[EMAIL_ADDRESS][DOMAIN_NAME]"
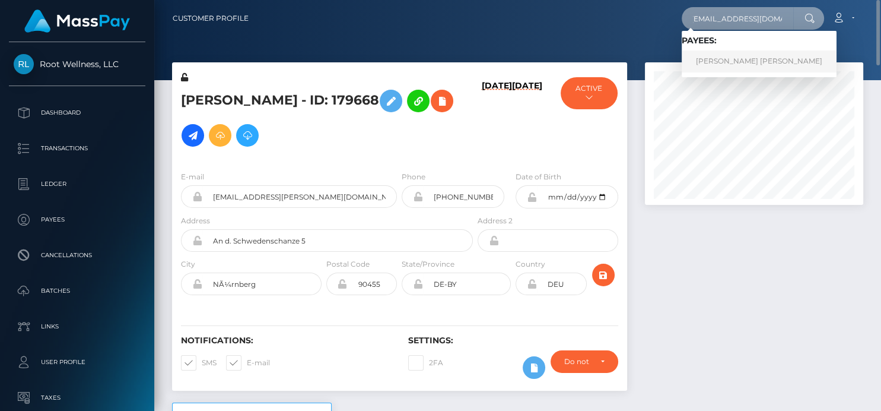
type input "[EMAIL_ADDRESS][DOMAIN_NAME]"
click at [728, 62] on link "YANSI VALESCA MANCIA" at bounding box center [759, 61] width 155 height 22
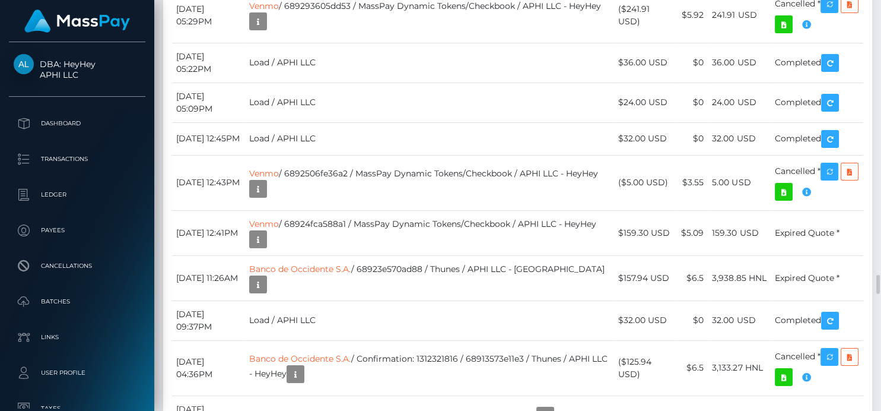
scroll to position [6206, 0]
